Goal: Navigation & Orientation: Go to known website

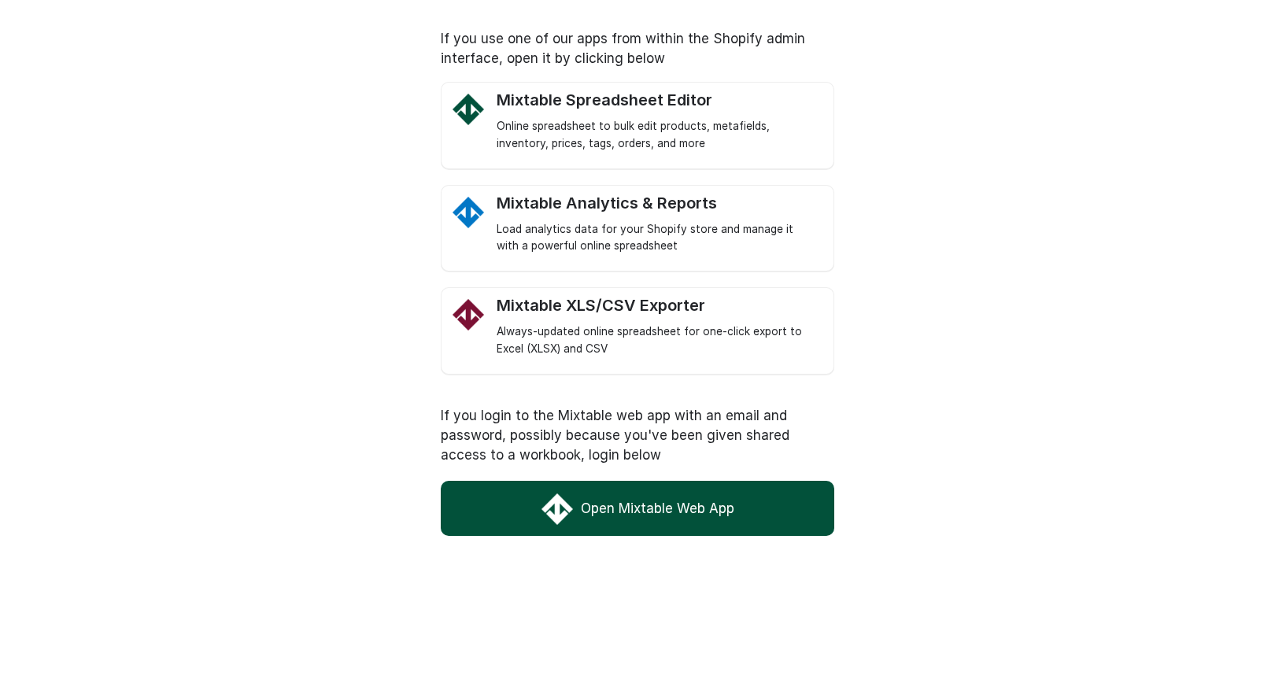
click at [682, 511] on link "Open Mixtable Web App" at bounding box center [637, 508] width 393 height 55
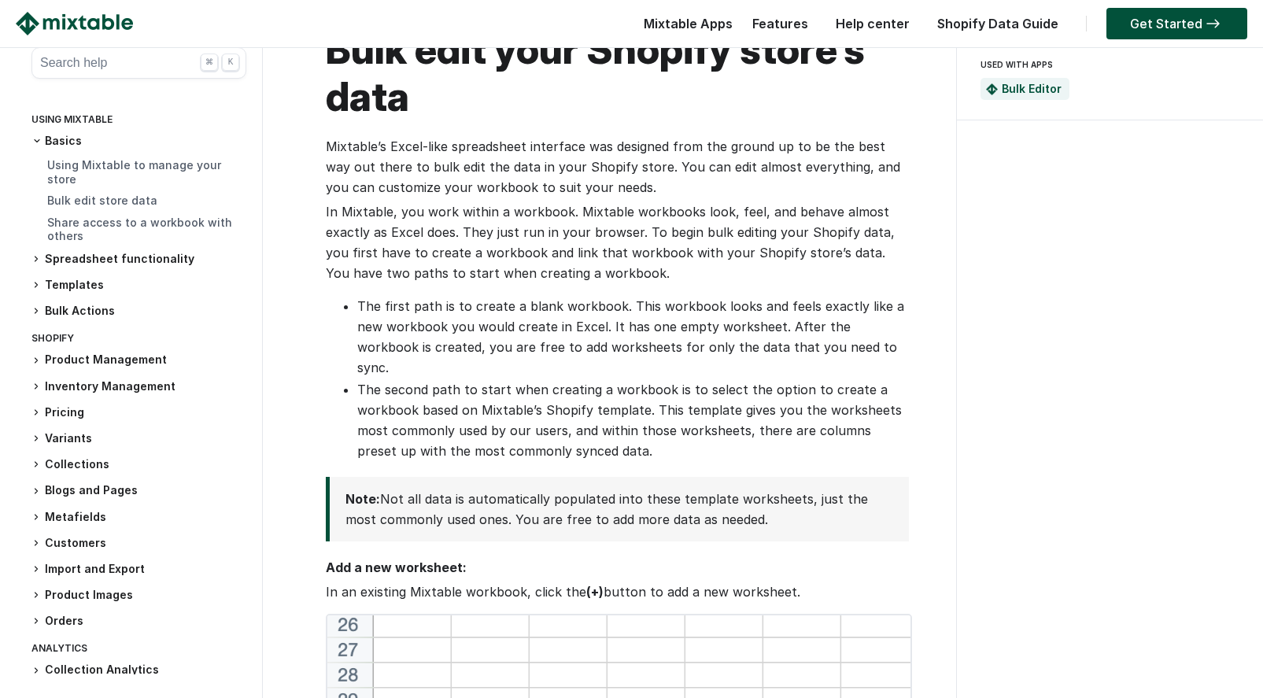
scroll to position [79, 0]
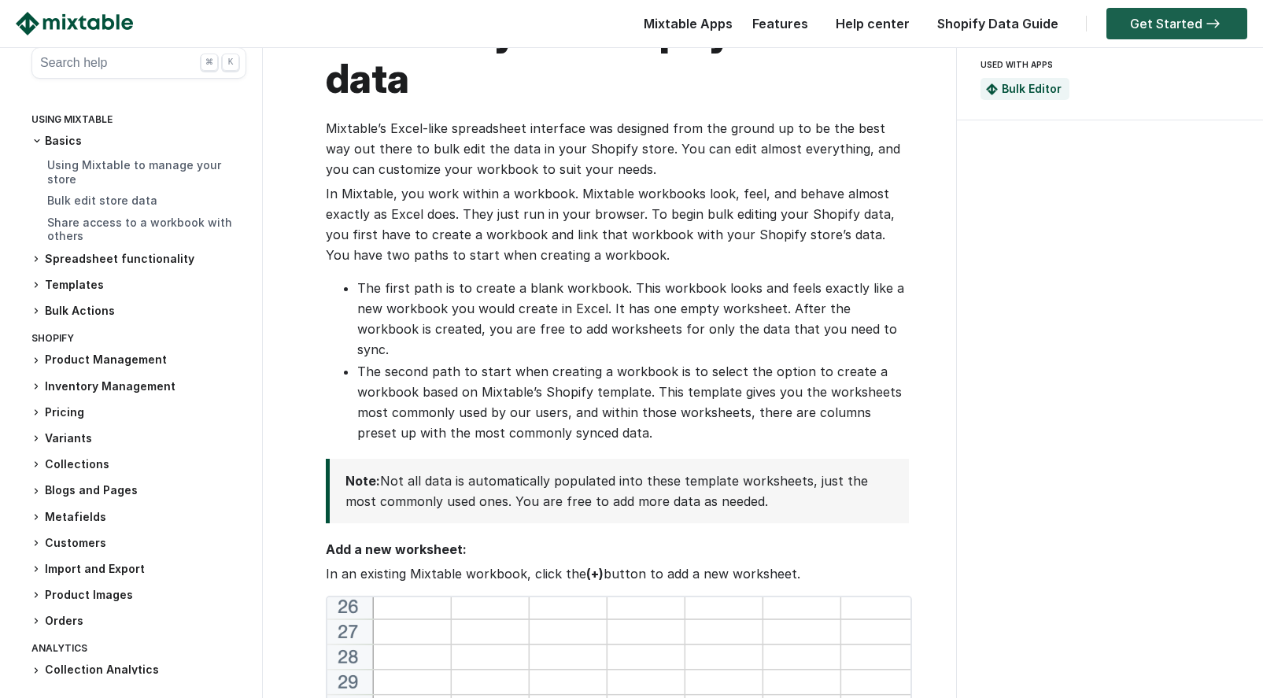
click at [1192, 23] on link "Get Started" at bounding box center [1177, 23] width 141 height 31
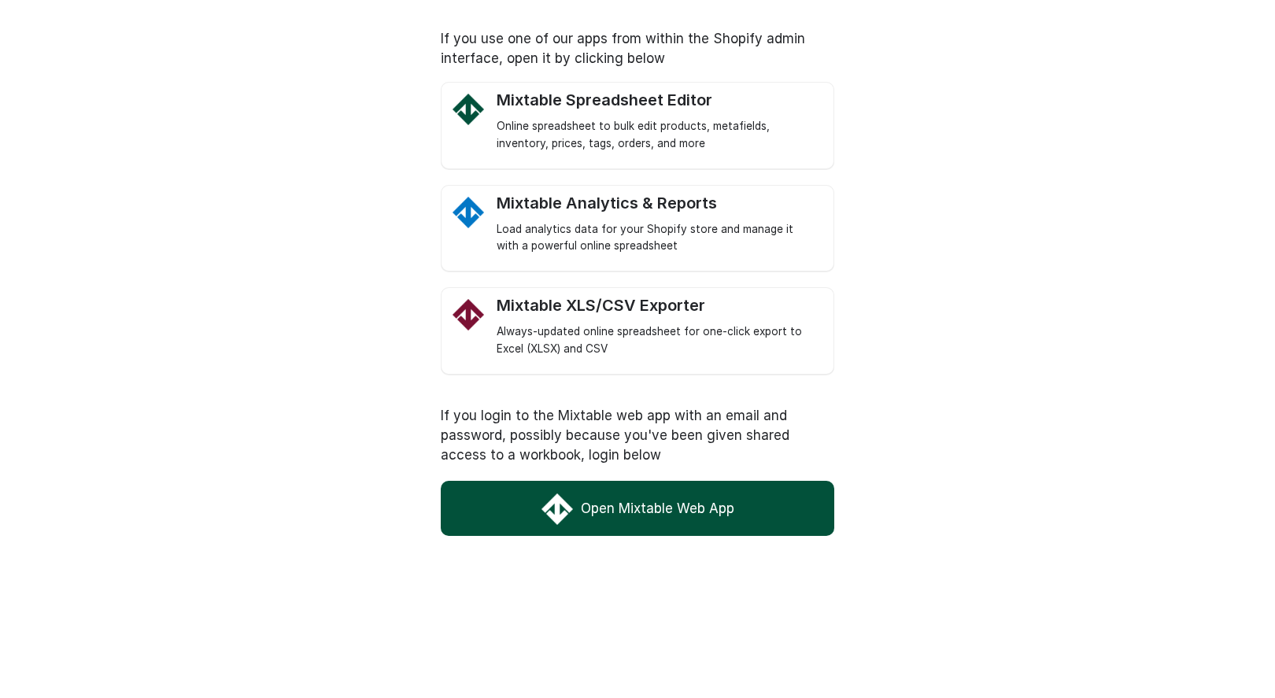
click at [650, 505] on link "Open Mixtable Web App" at bounding box center [637, 508] width 393 height 55
